Goal: Task Accomplishment & Management: Use online tool/utility

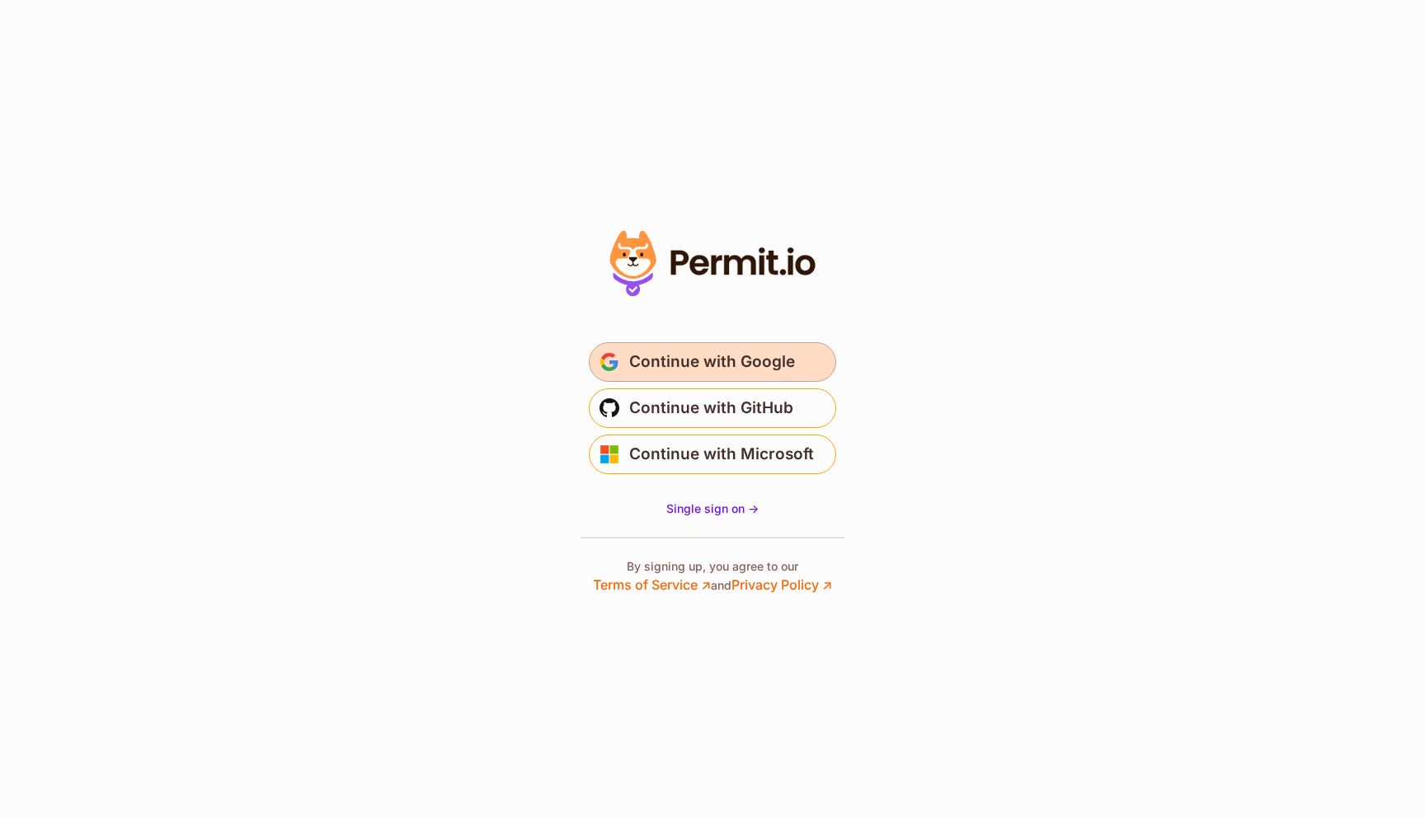
click at [702, 366] on span "Continue with Google" at bounding box center [712, 362] width 166 height 26
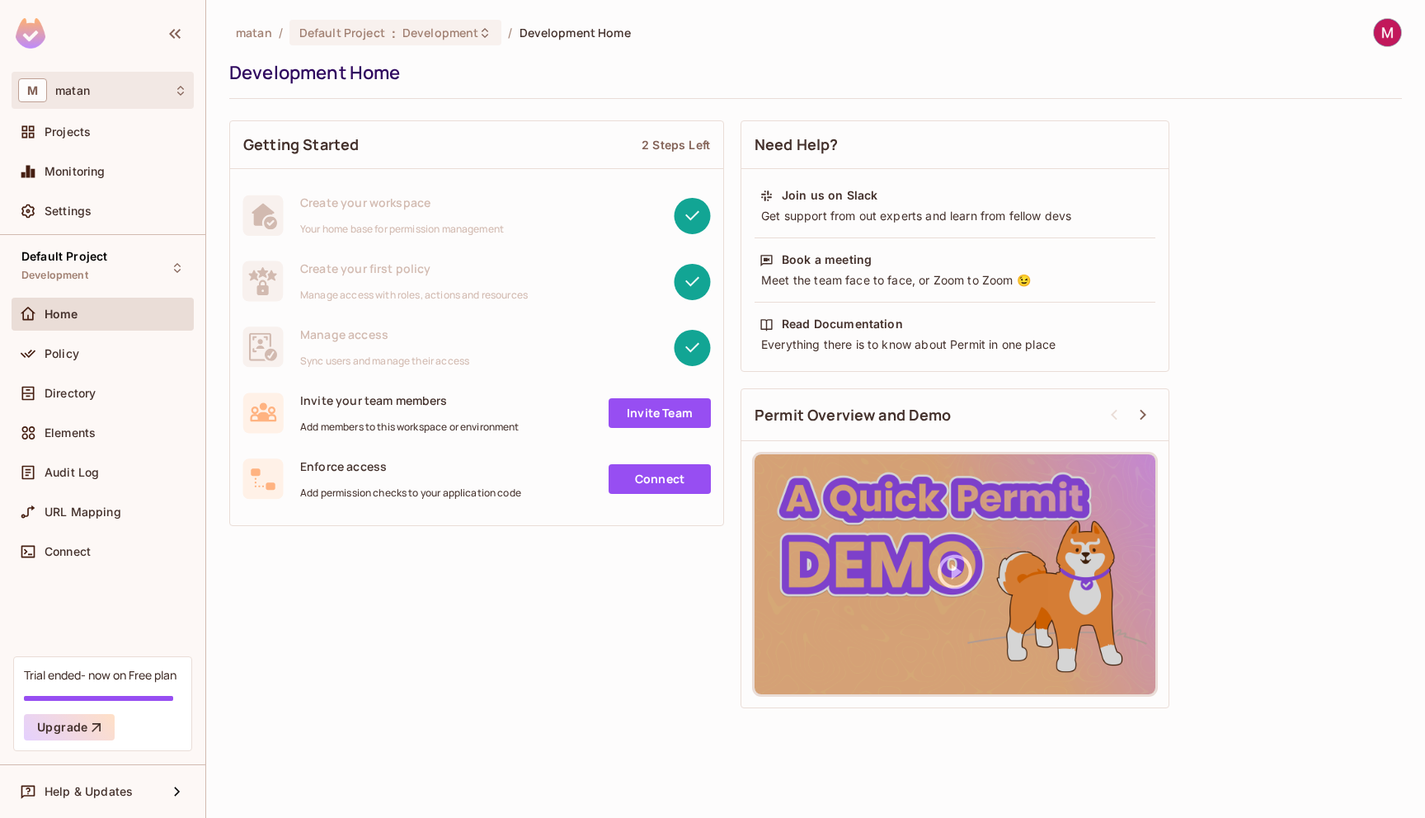
click at [110, 88] on div "M matan" at bounding box center [102, 90] width 169 height 24
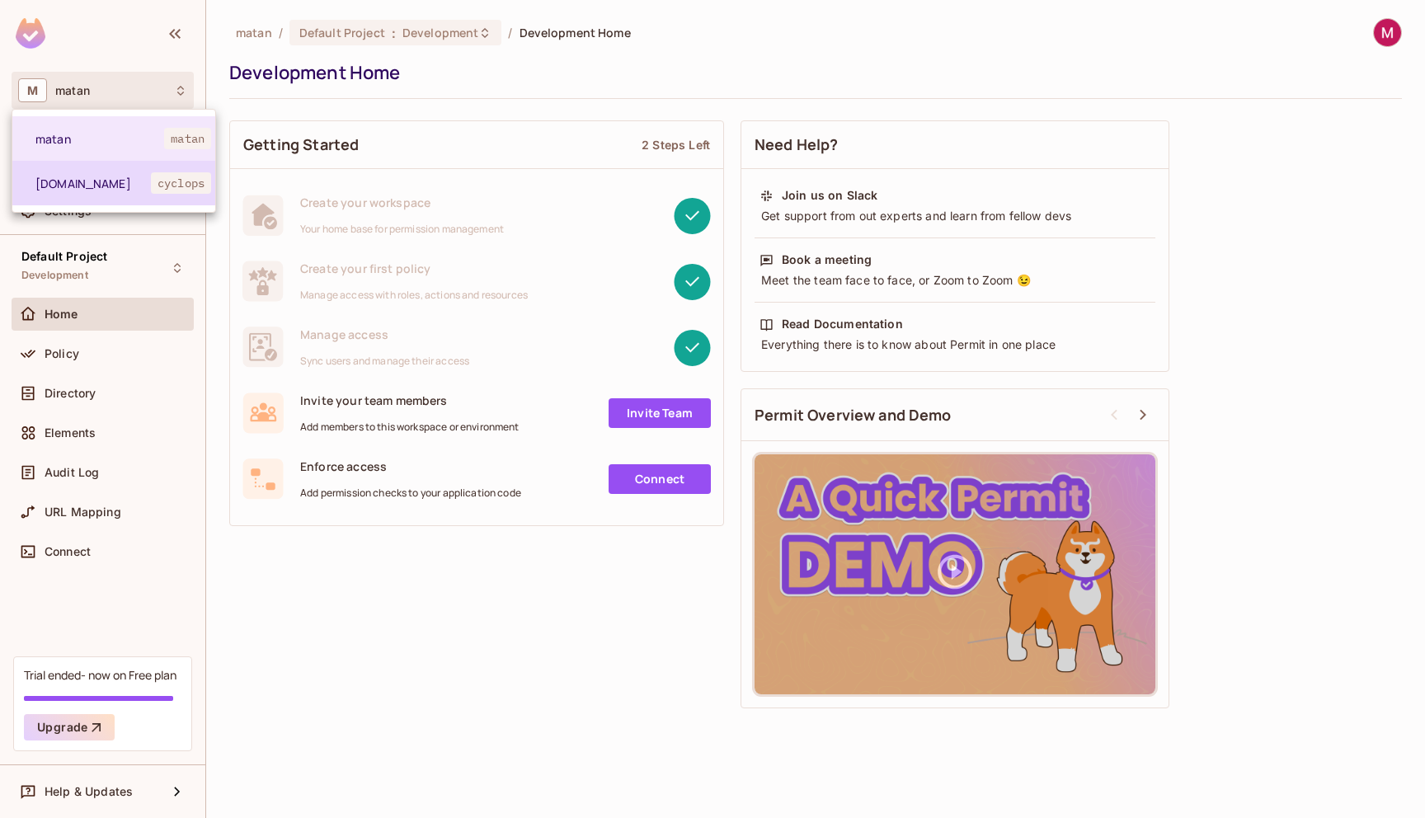
click at [106, 191] on li "[DOMAIN_NAME] cyclops" at bounding box center [113, 183] width 203 height 45
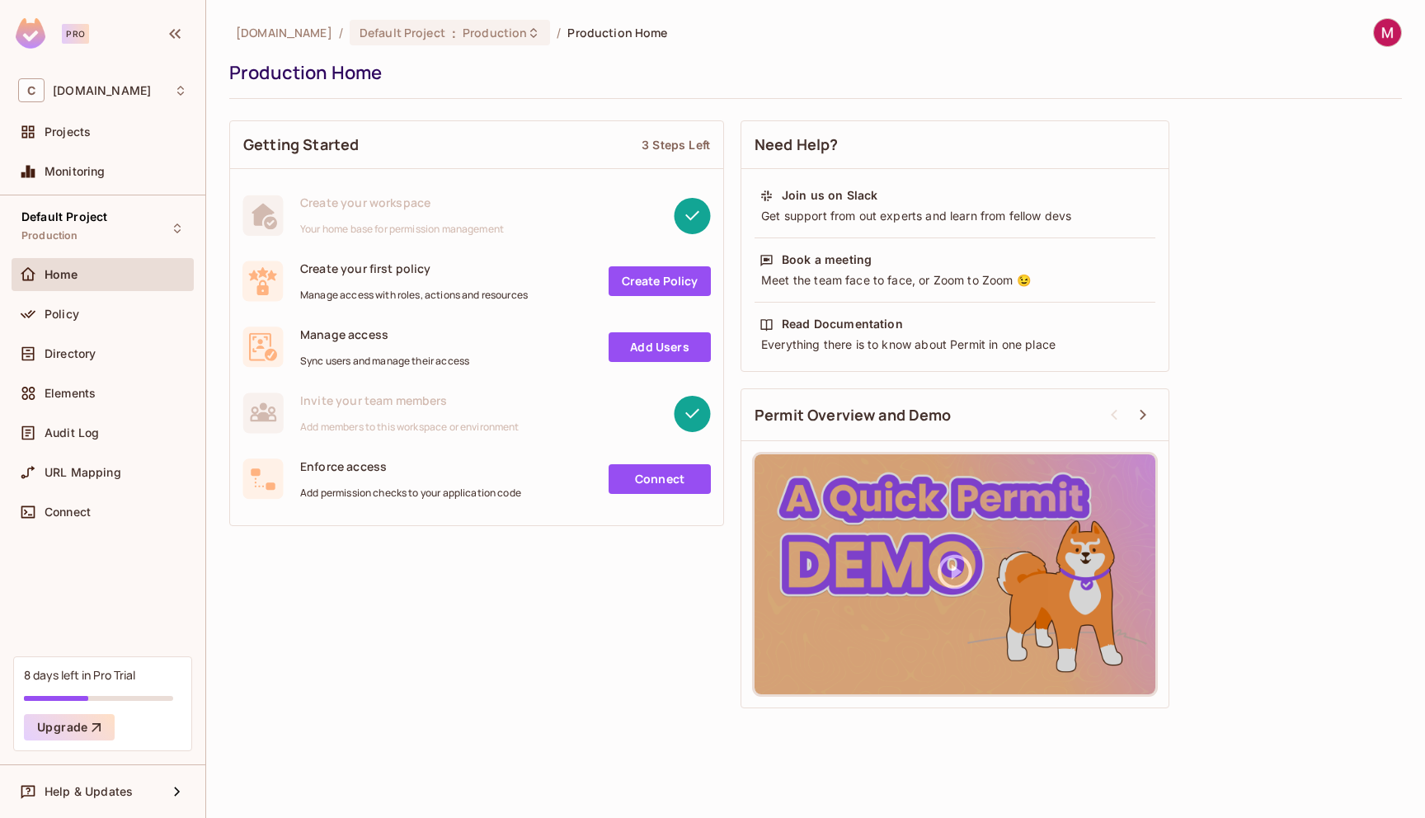
click at [655, 287] on link "Create Policy" at bounding box center [659, 281] width 102 height 30
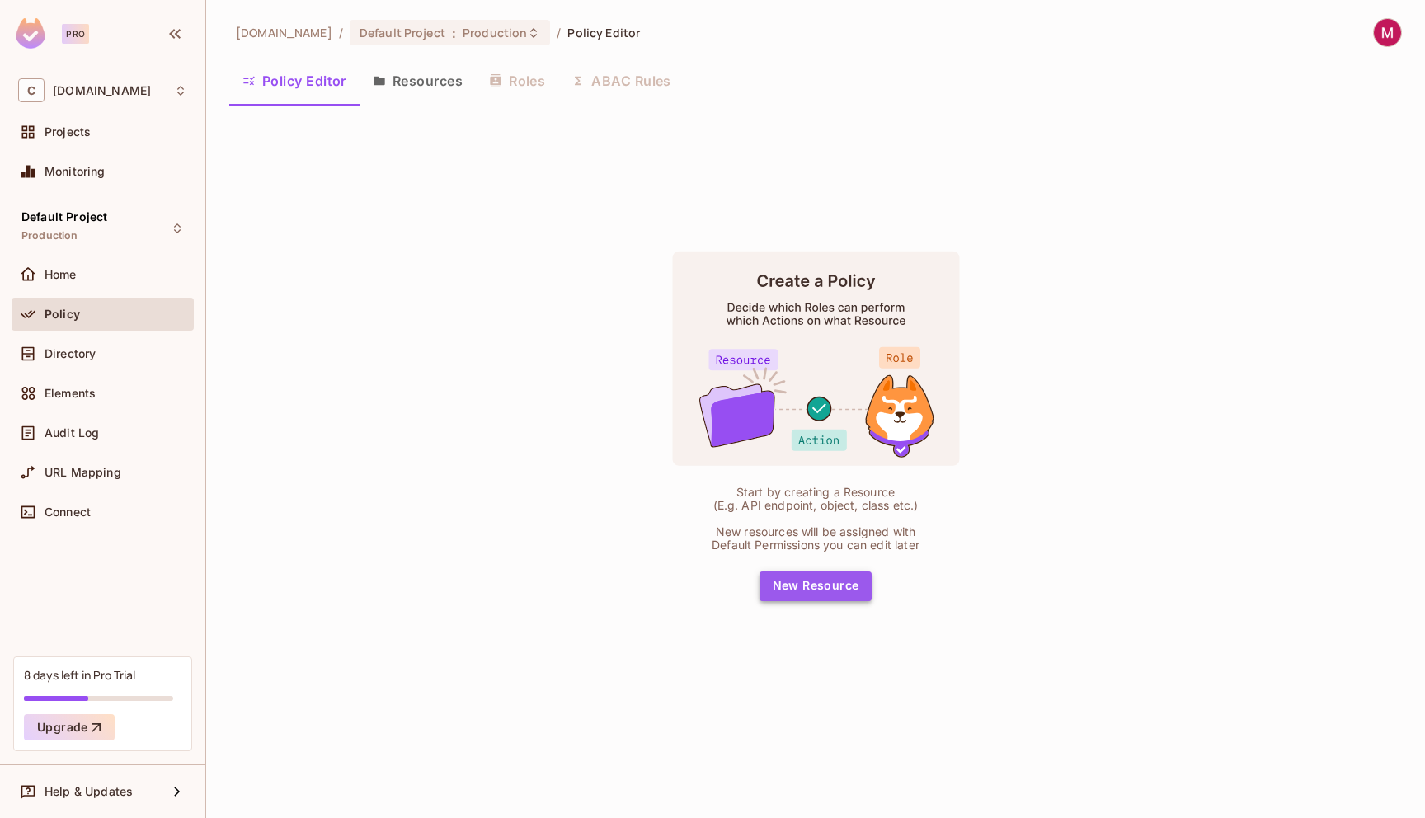
click at [820, 589] on button "New Resource" at bounding box center [815, 586] width 113 height 30
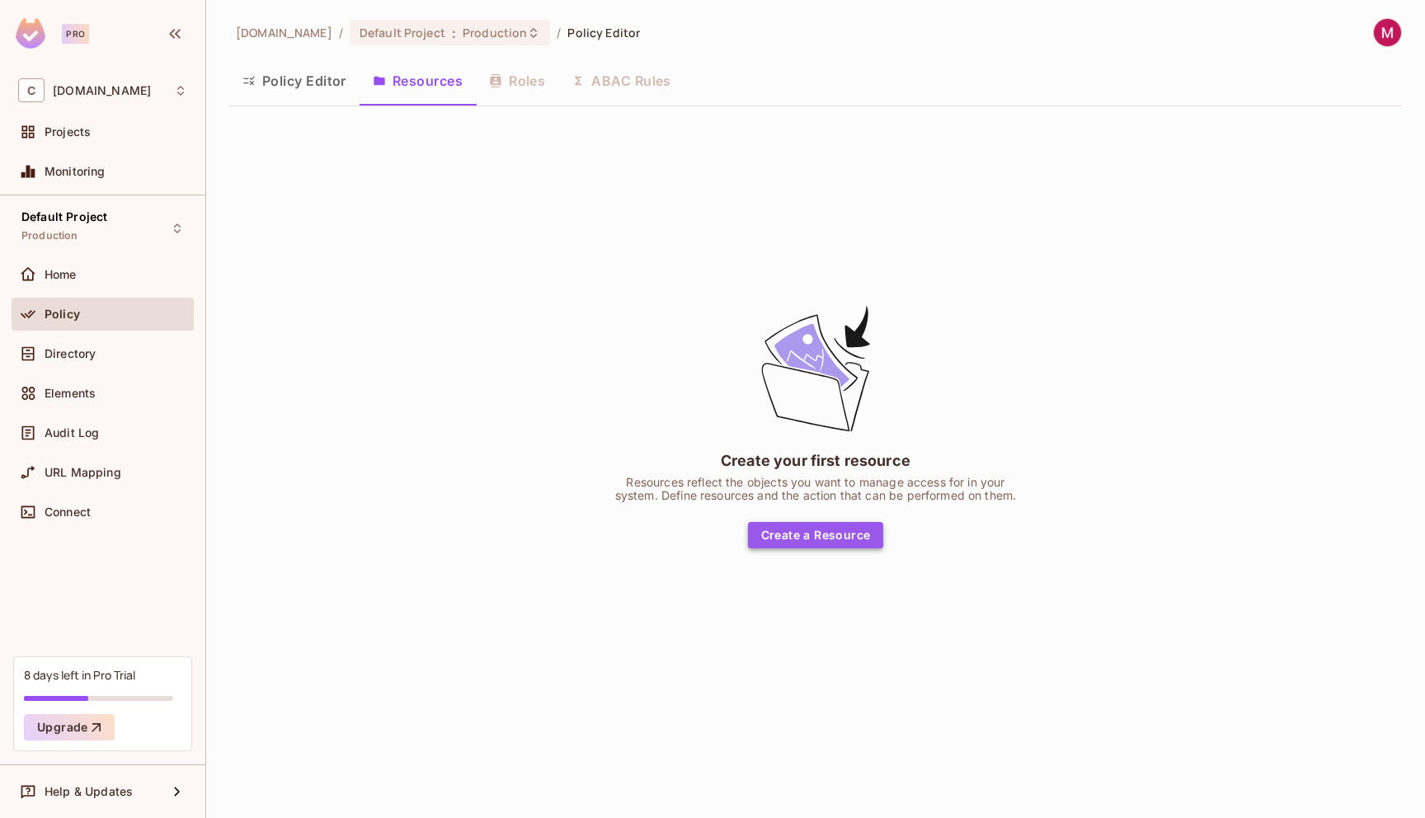
click at [821, 538] on button "Create a Resource" at bounding box center [816, 535] width 136 height 26
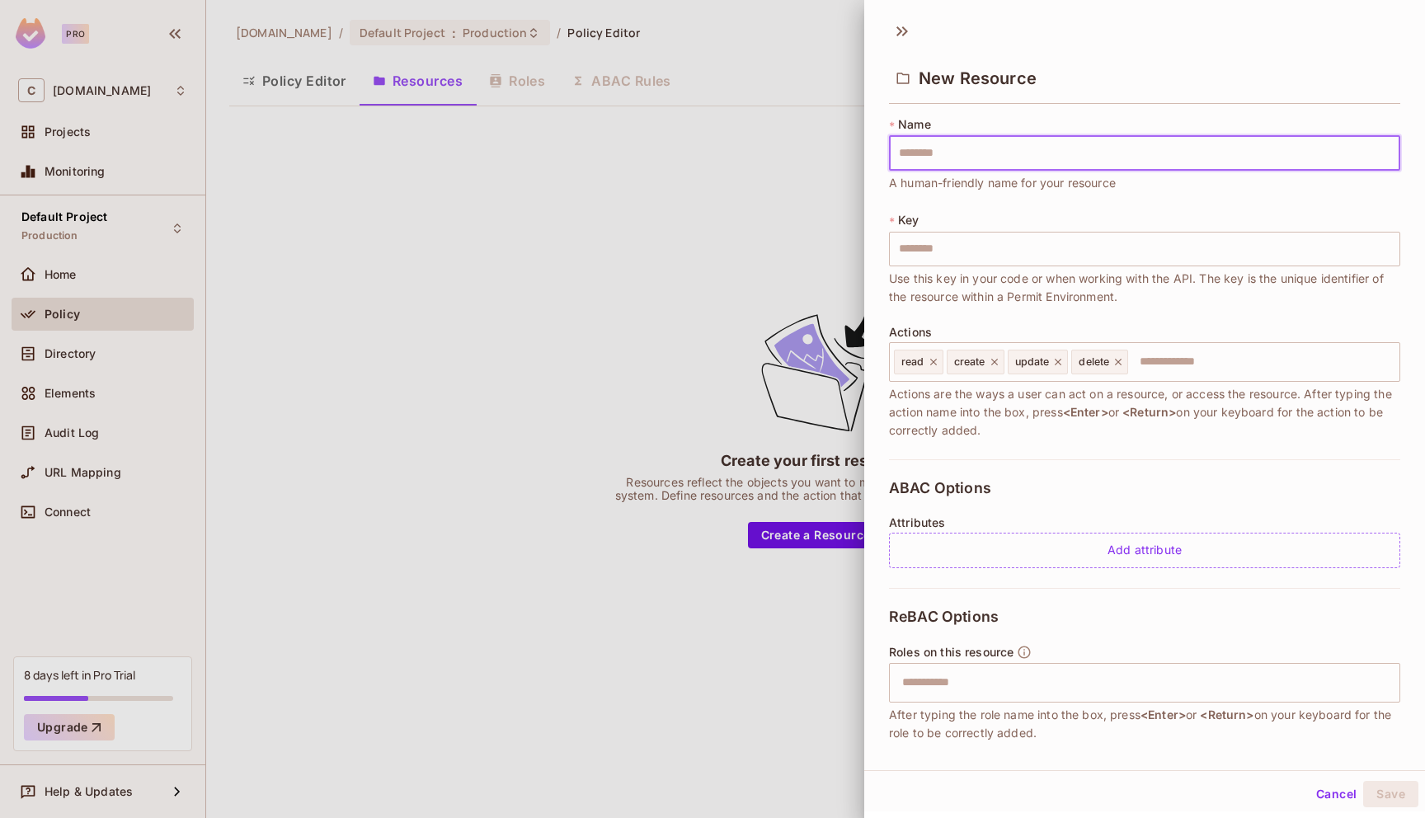
click at [951, 162] on input "text" at bounding box center [1144, 153] width 511 height 35
click at [834, 181] on div at bounding box center [712, 409] width 1425 height 818
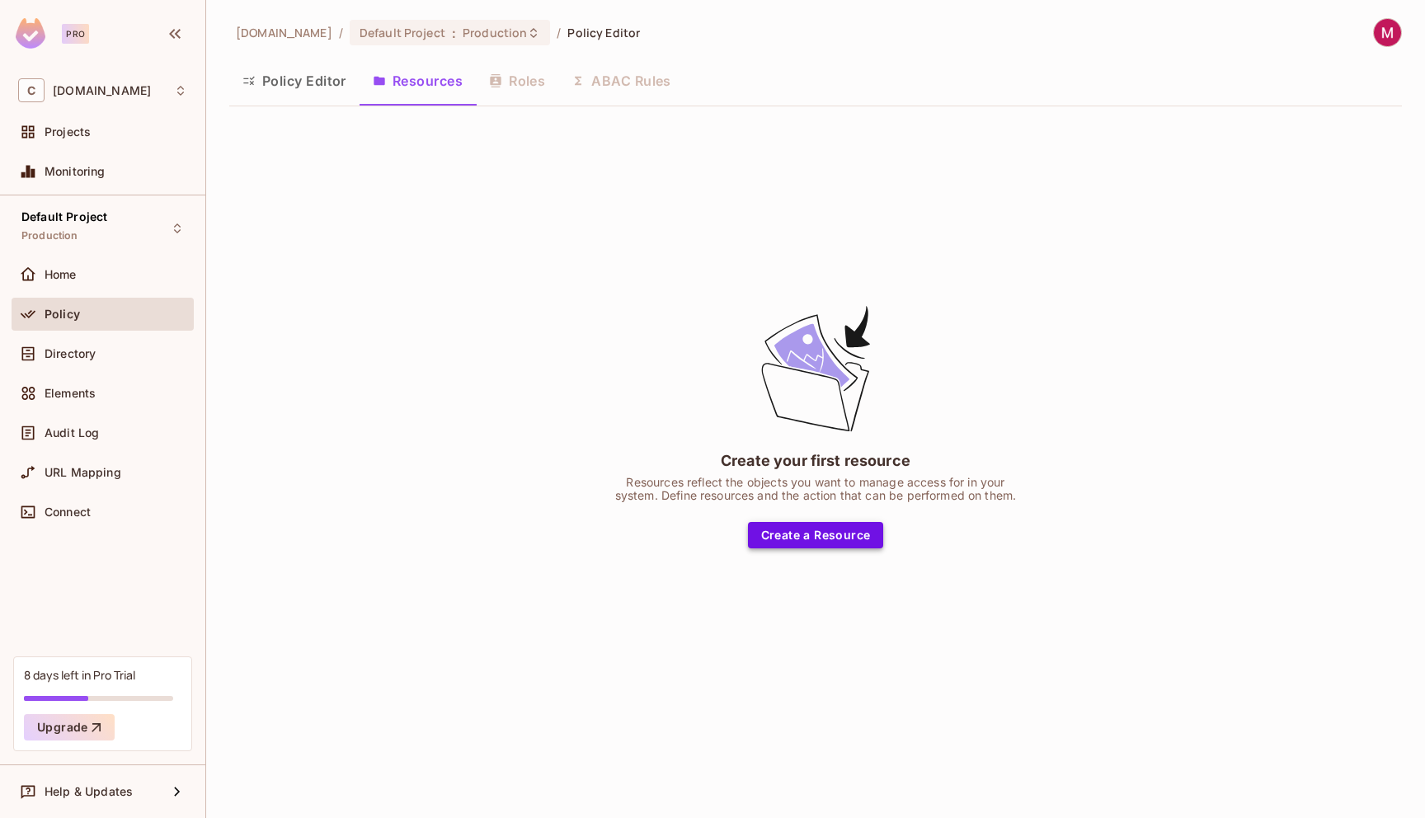
click at [849, 531] on button "Create a Resource" at bounding box center [816, 535] width 136 height 26
